Goal: Use online tool/utility

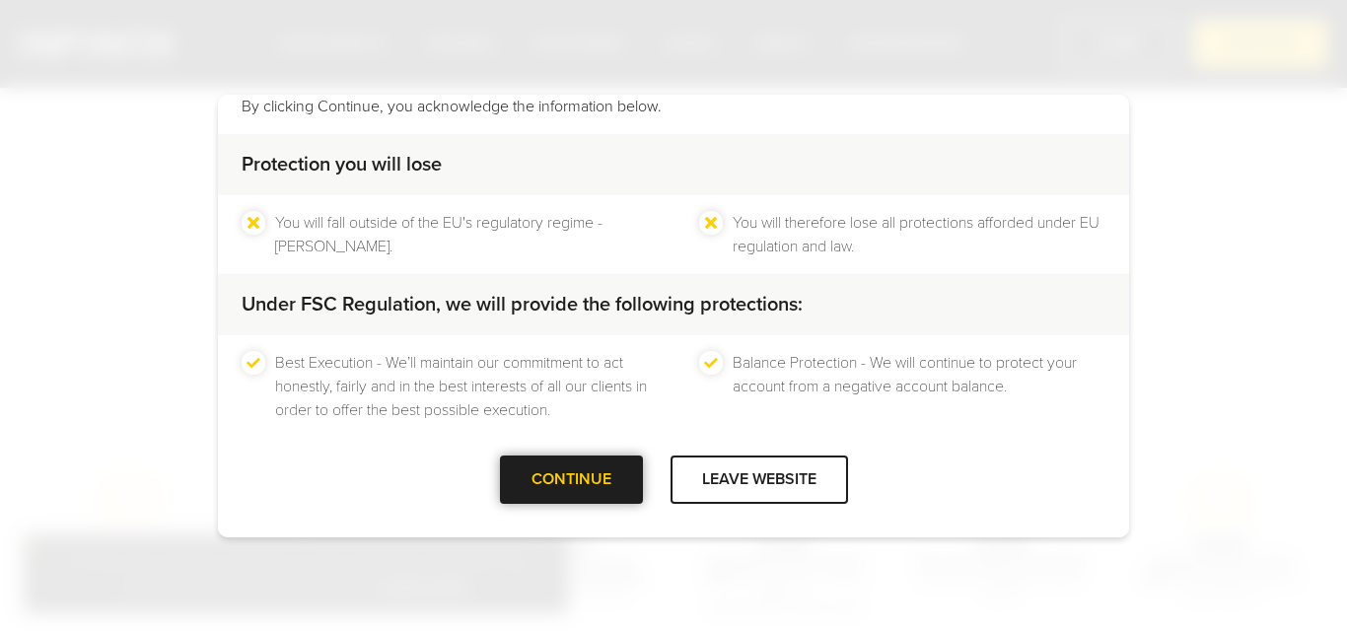
click at [587, 479] on div "CONTINUE" at bounding box center [571, 479] width 143 height 48
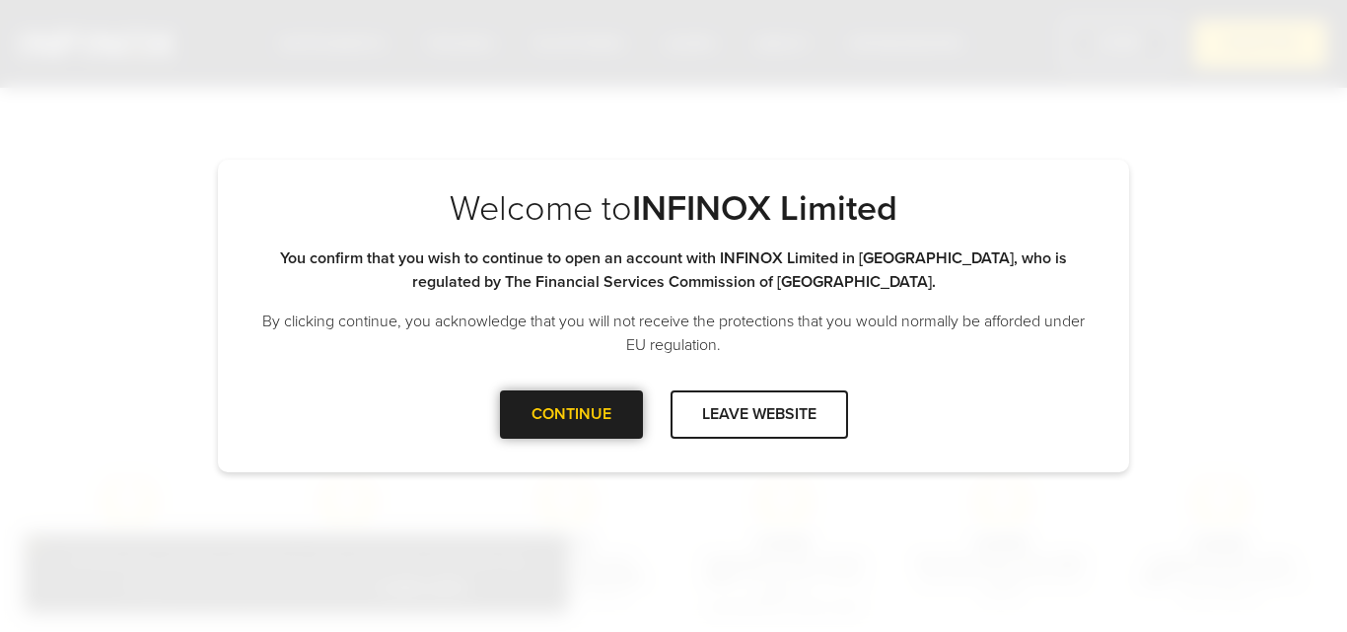
click at [589, 429] on div "CONTINUE" at bounding box center [571, 414] width 143 height 48
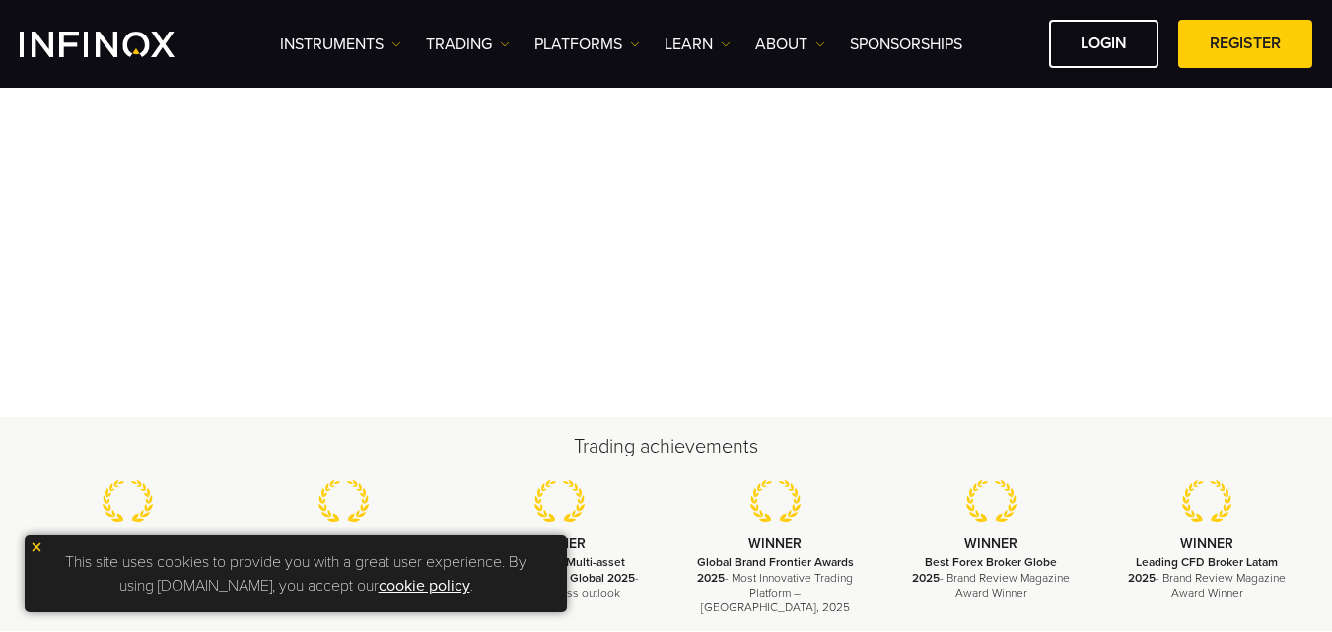
click at [39, 547] on img at bounding box center [37, 547] width 14 height 14
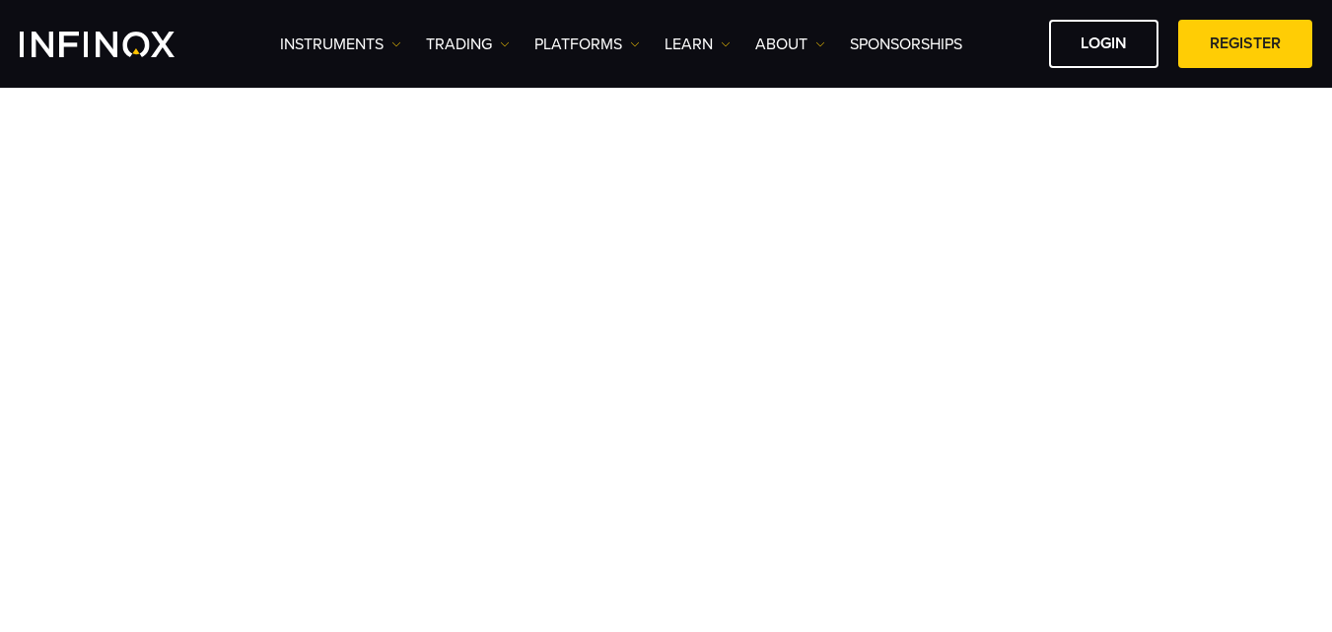
scroll to position [108, 0]
